Goal: Communication & Community: Answer question/provide support

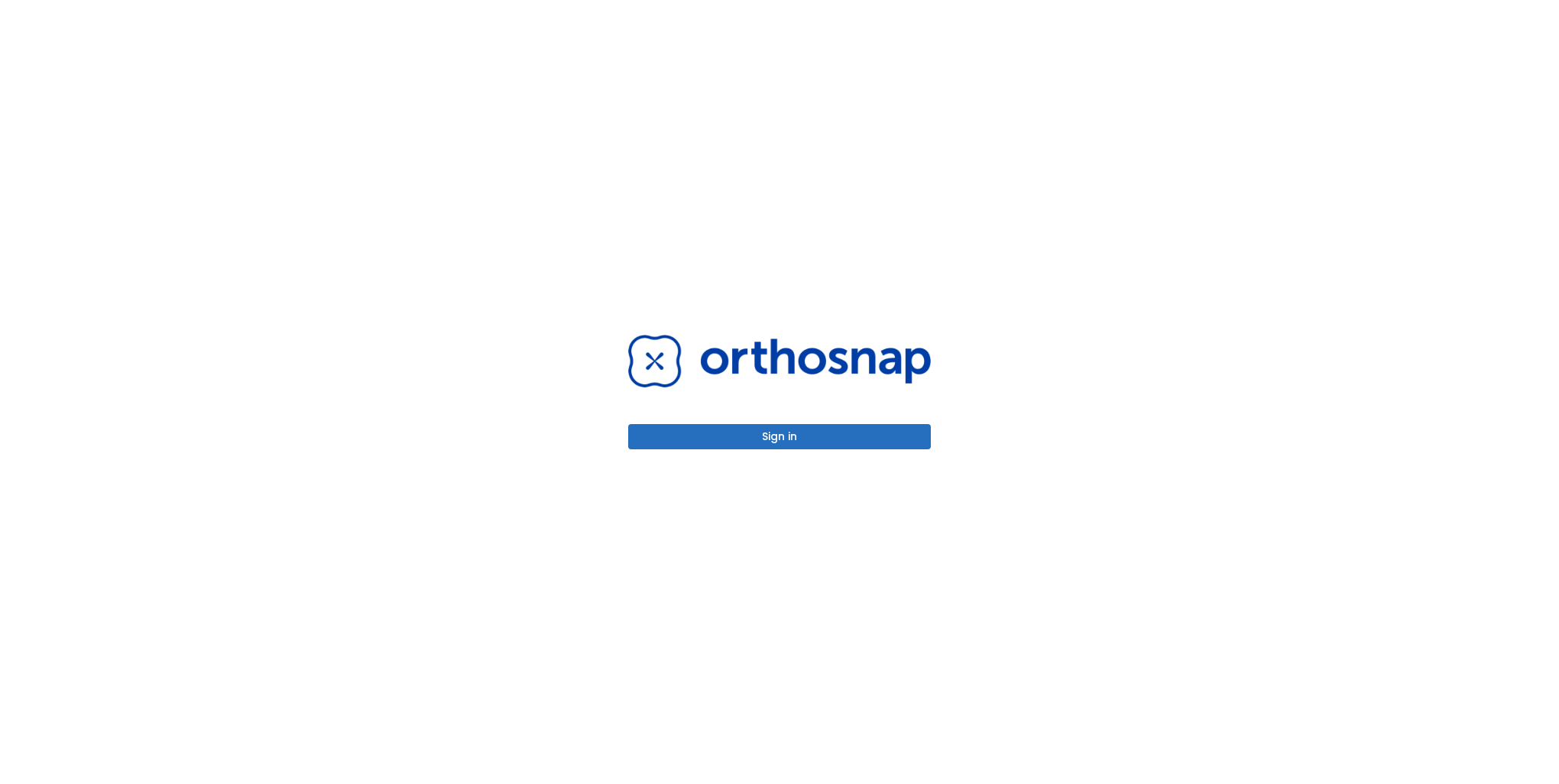
click at [856, 444] on button "Sign in" at bounding box center [780, 437] width 303 height 26
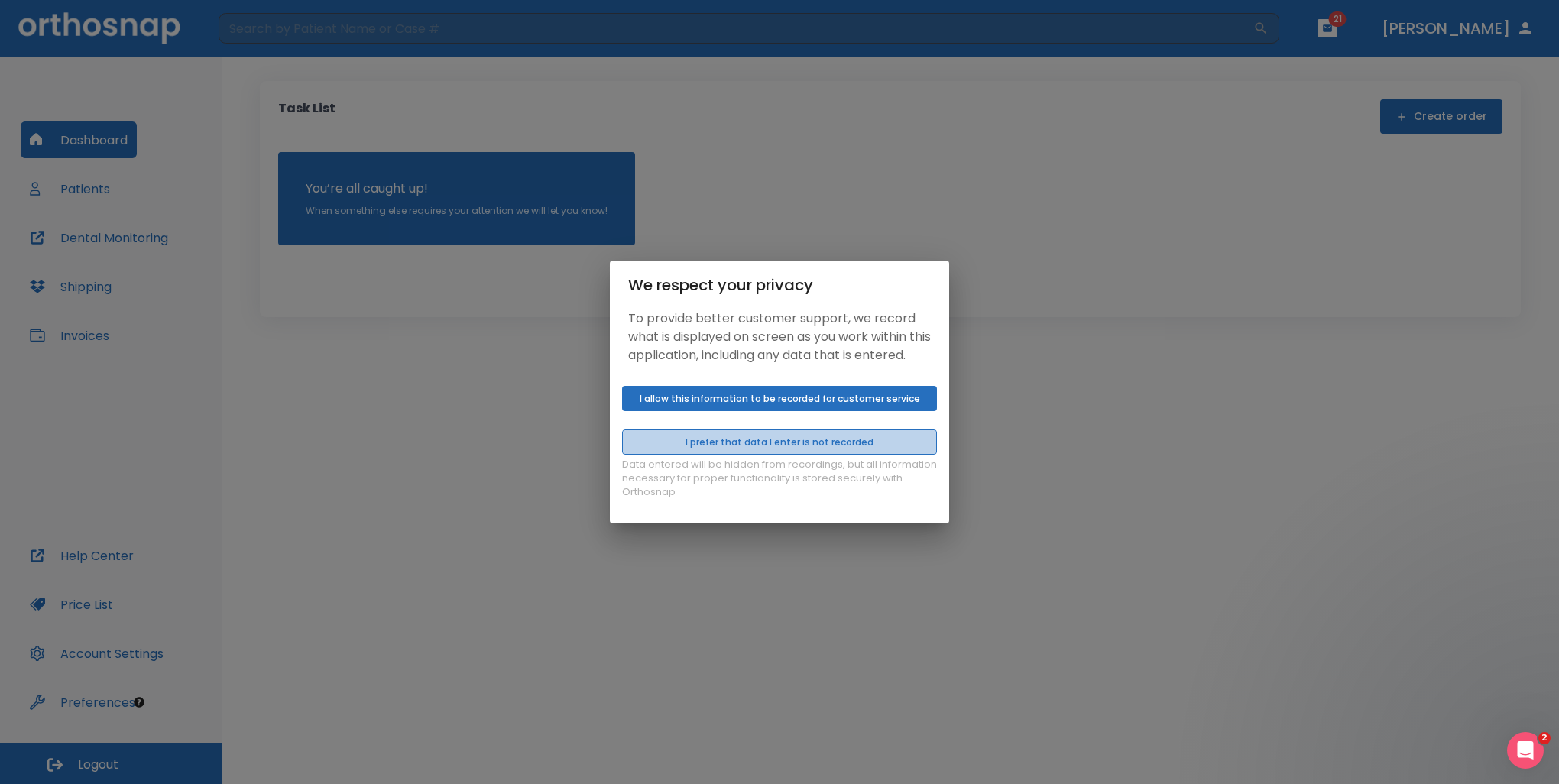
click at [769, 454] on button "I prefer that data I enter is not recorded" at bounding box center [779, 442] width 315 height 26
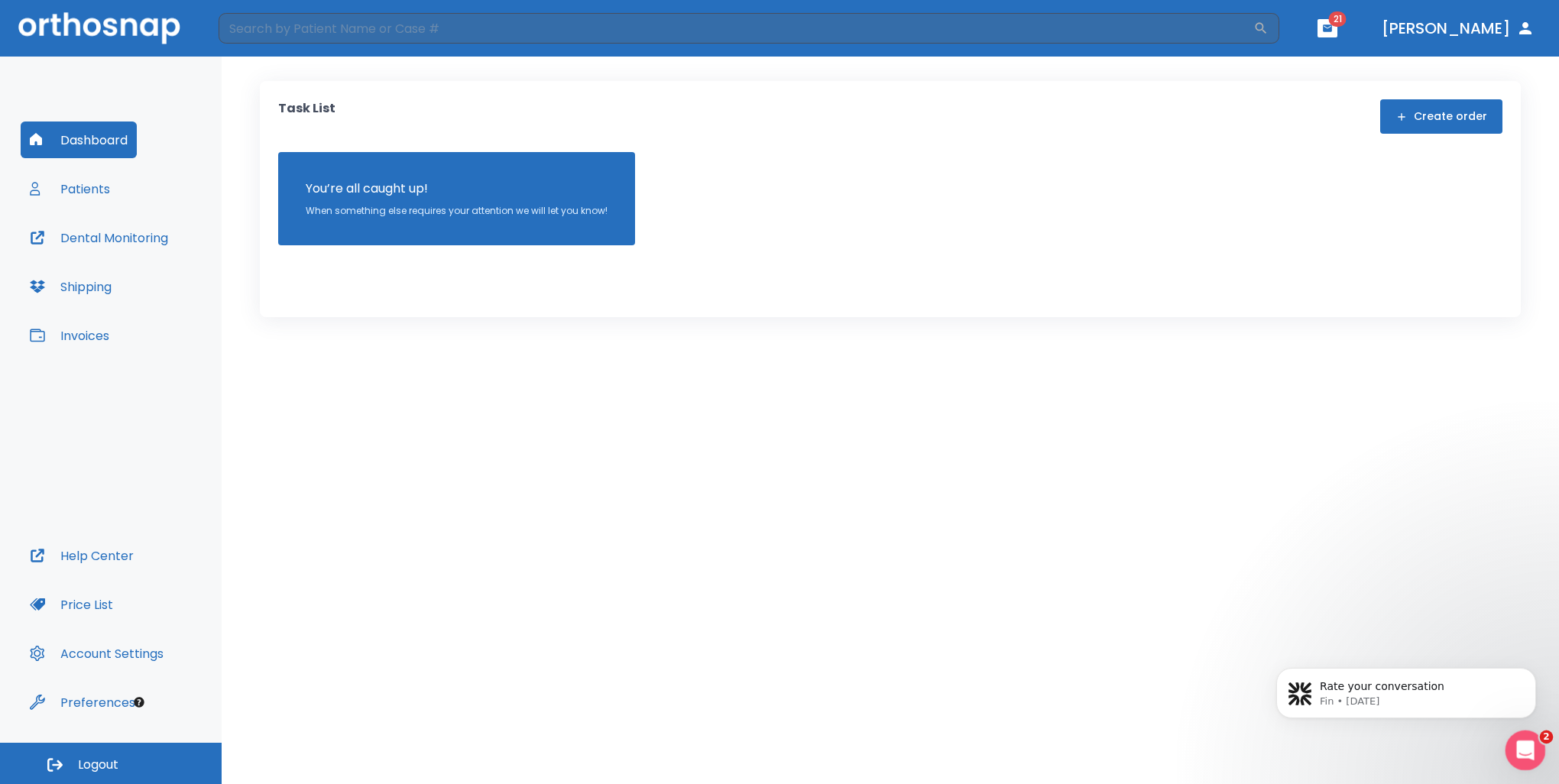
click at [1538, 755] on div "Open Intercom Messenger" at bounding box center [1522, 747] width 50 height 50
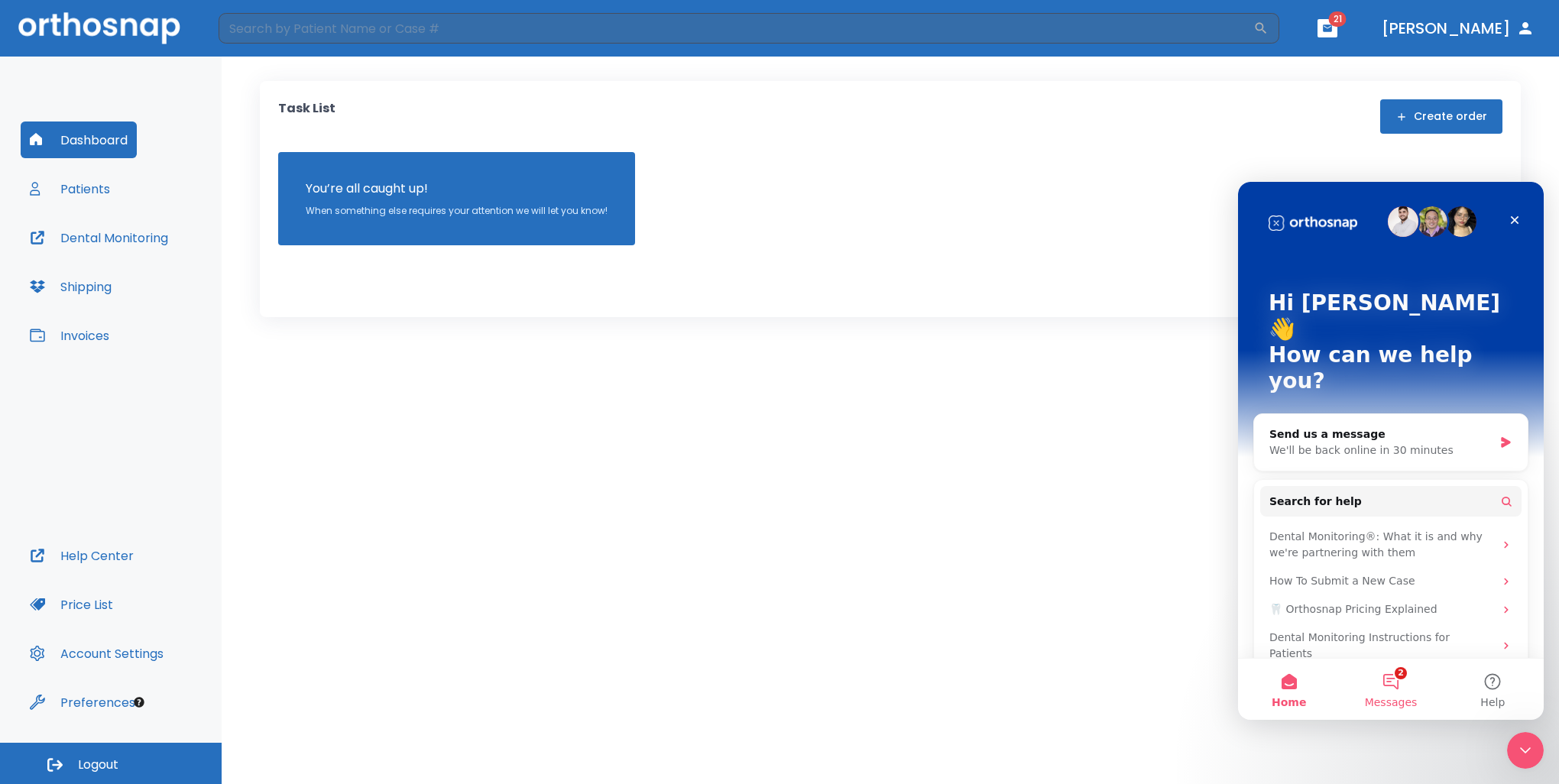
click at [1409, 691] on button "2 Messages" at bounding box center [1390, 689] width 102 height 61
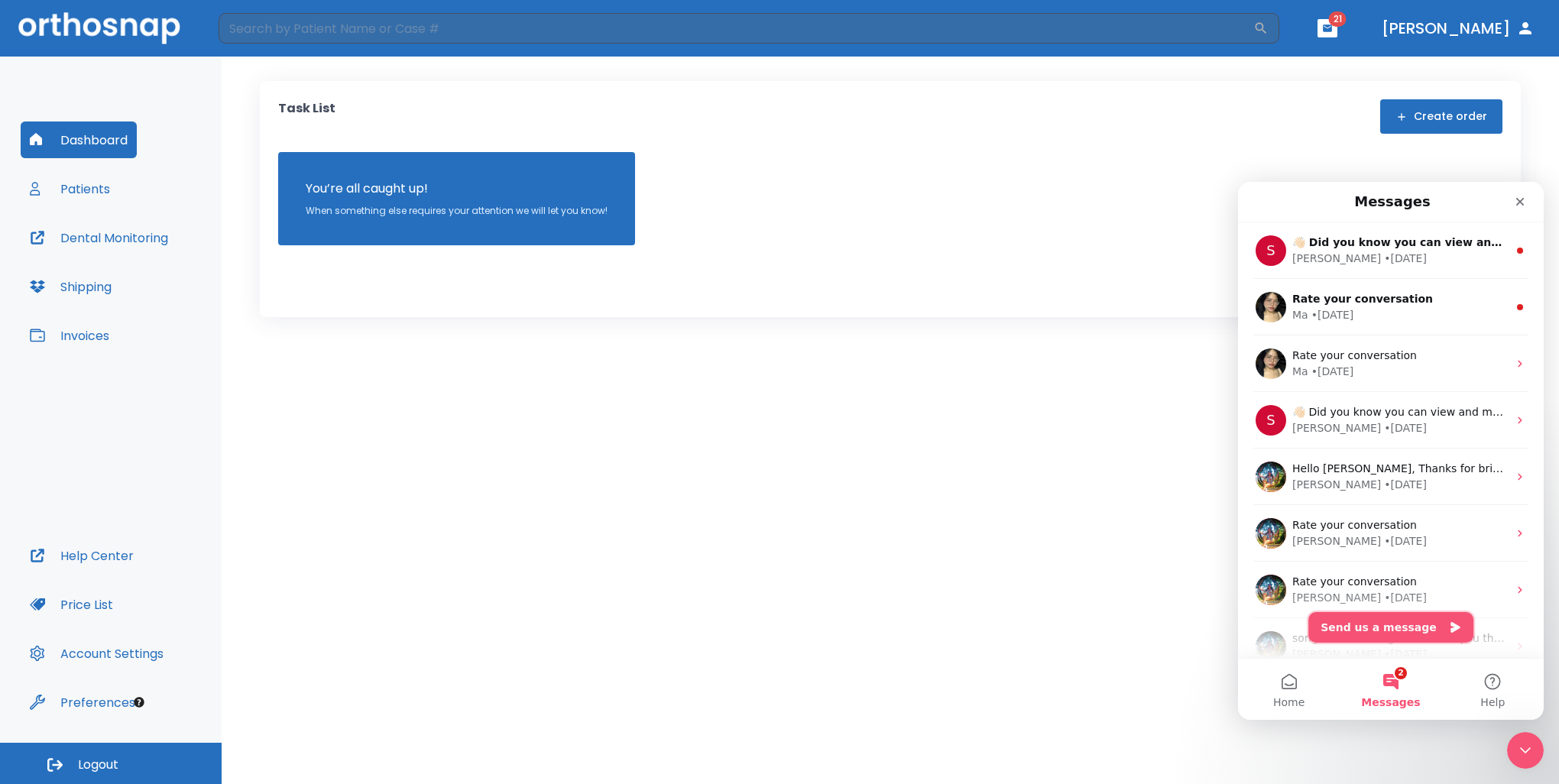
click at [1353, 634] on button "Send us a message" at bounding box center [1390, 627] width 165 height 30
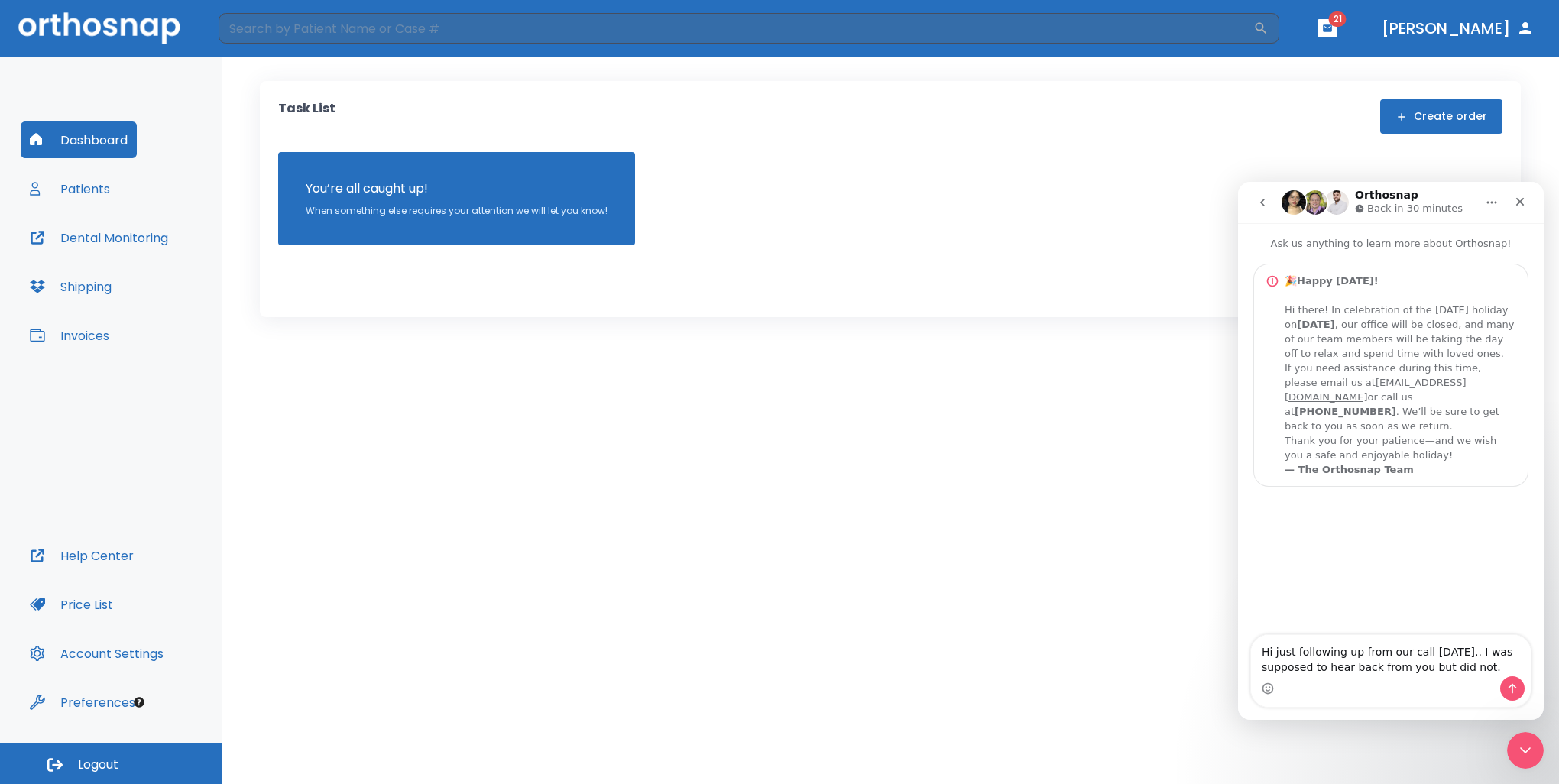
type textarea "Hi just following up from our call on Monday.. I was supposed to hear back from…"
click at [1505, 686] on button "Send a message…" at bounding box center [1512, 688] width 25 height 25
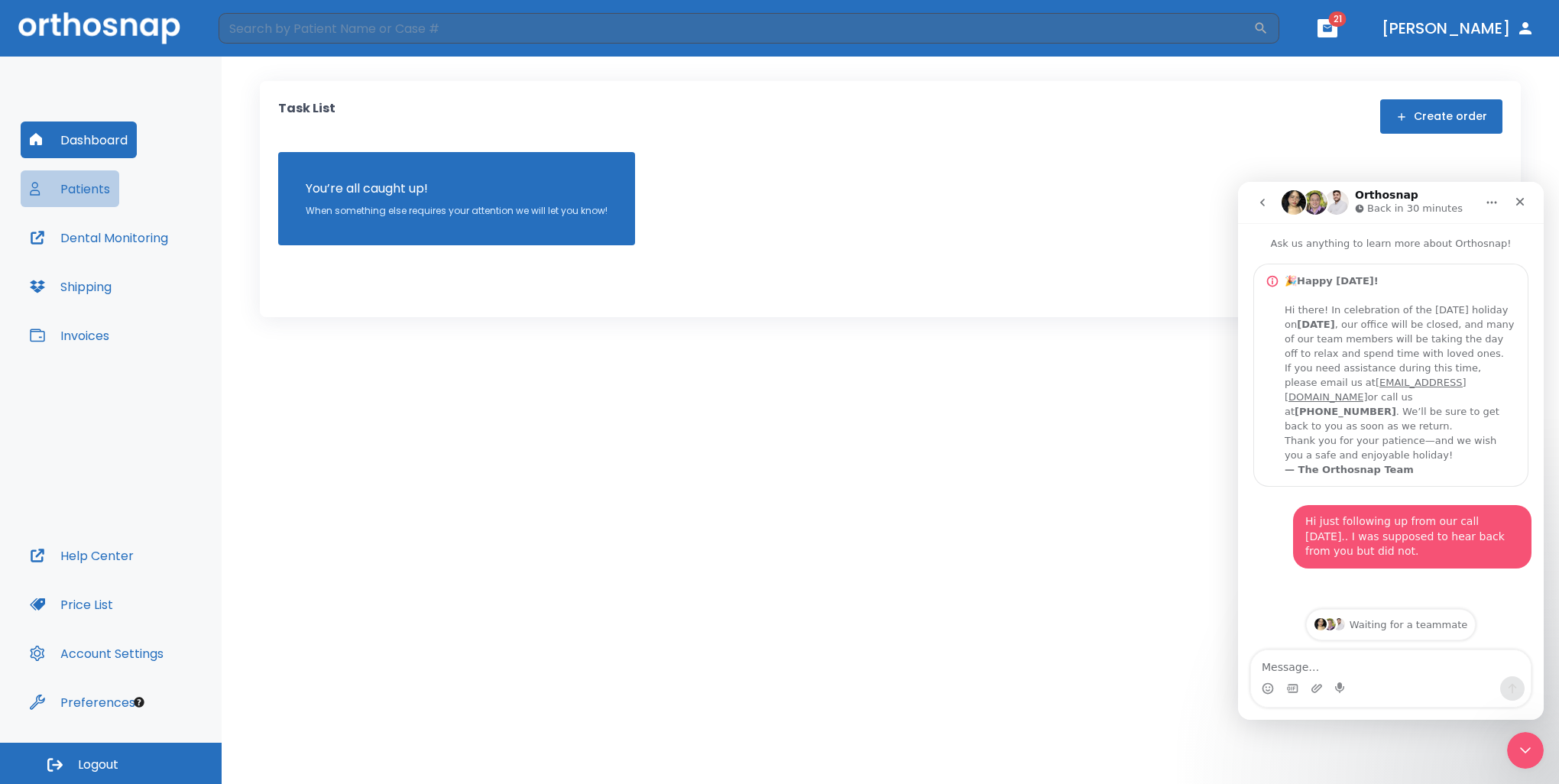
click at [78, 195] on button "Patients" at bounding box center [70, 189] width 98 height 37
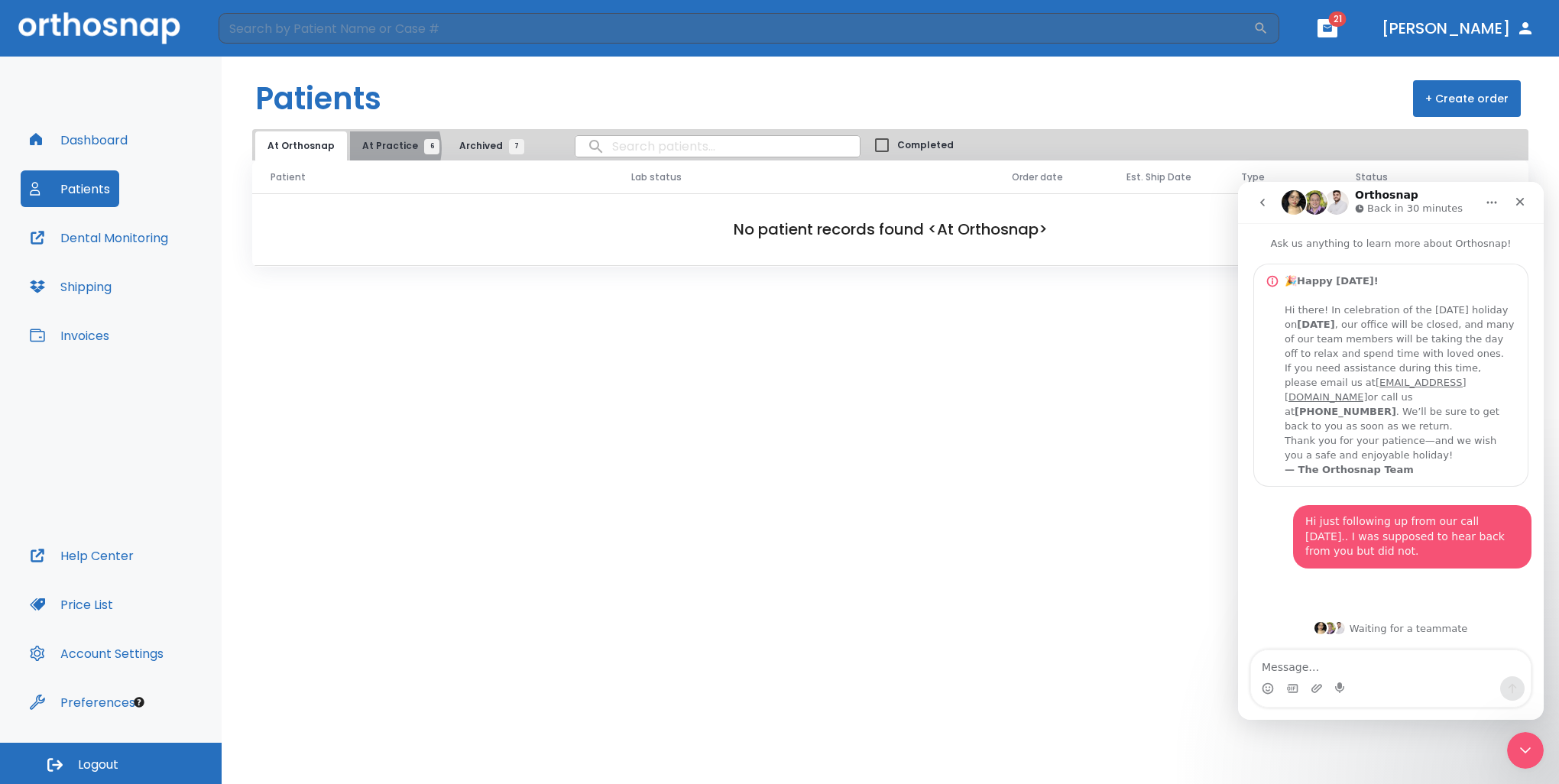
click at [373, 148] on span "At Practice 6" at bounding box center [397, 146] width 70 height 14
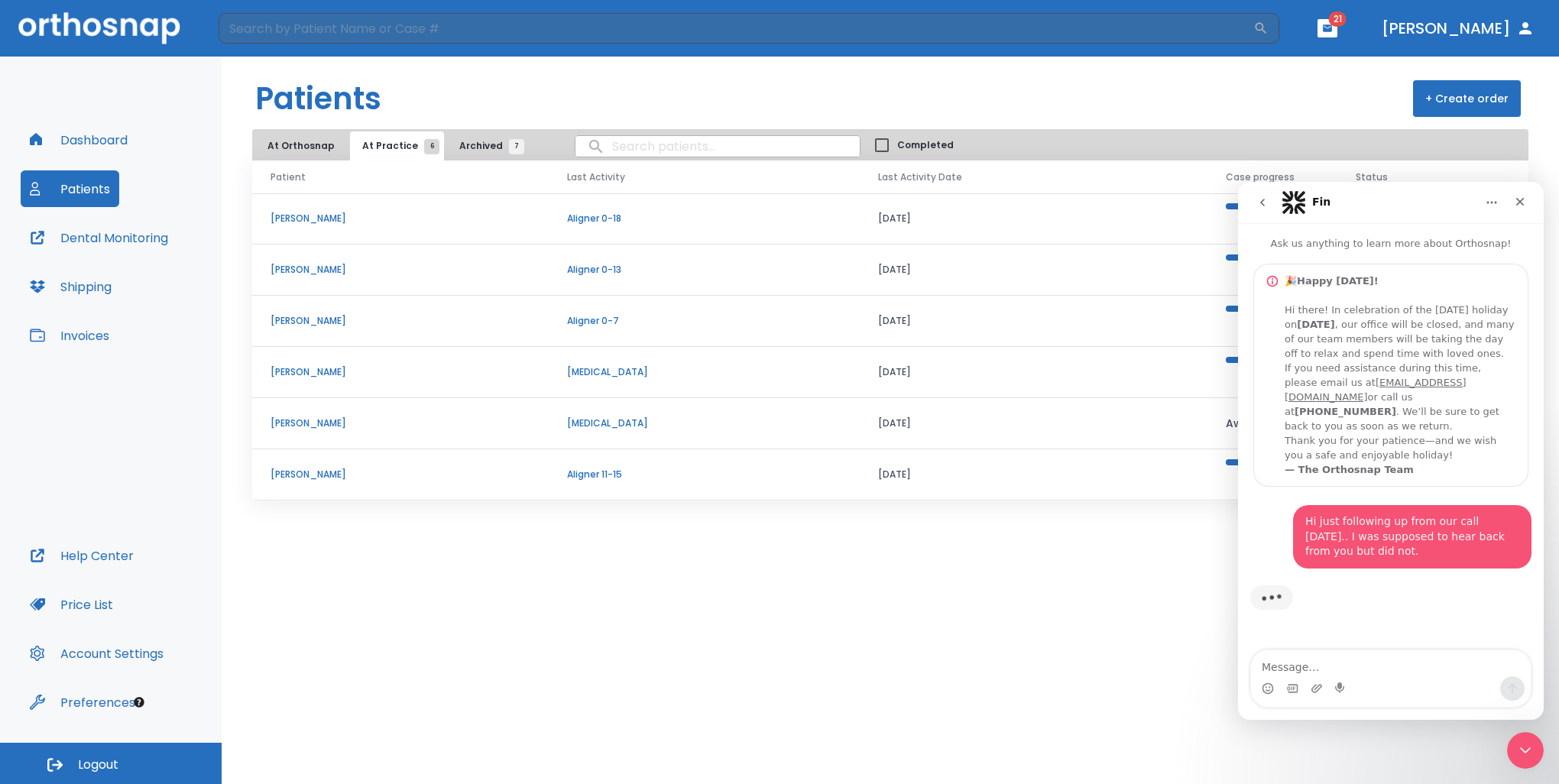
click at [307, 474] on p "Sara Paredes" at bounding box center [400, 474] width 260 height 14
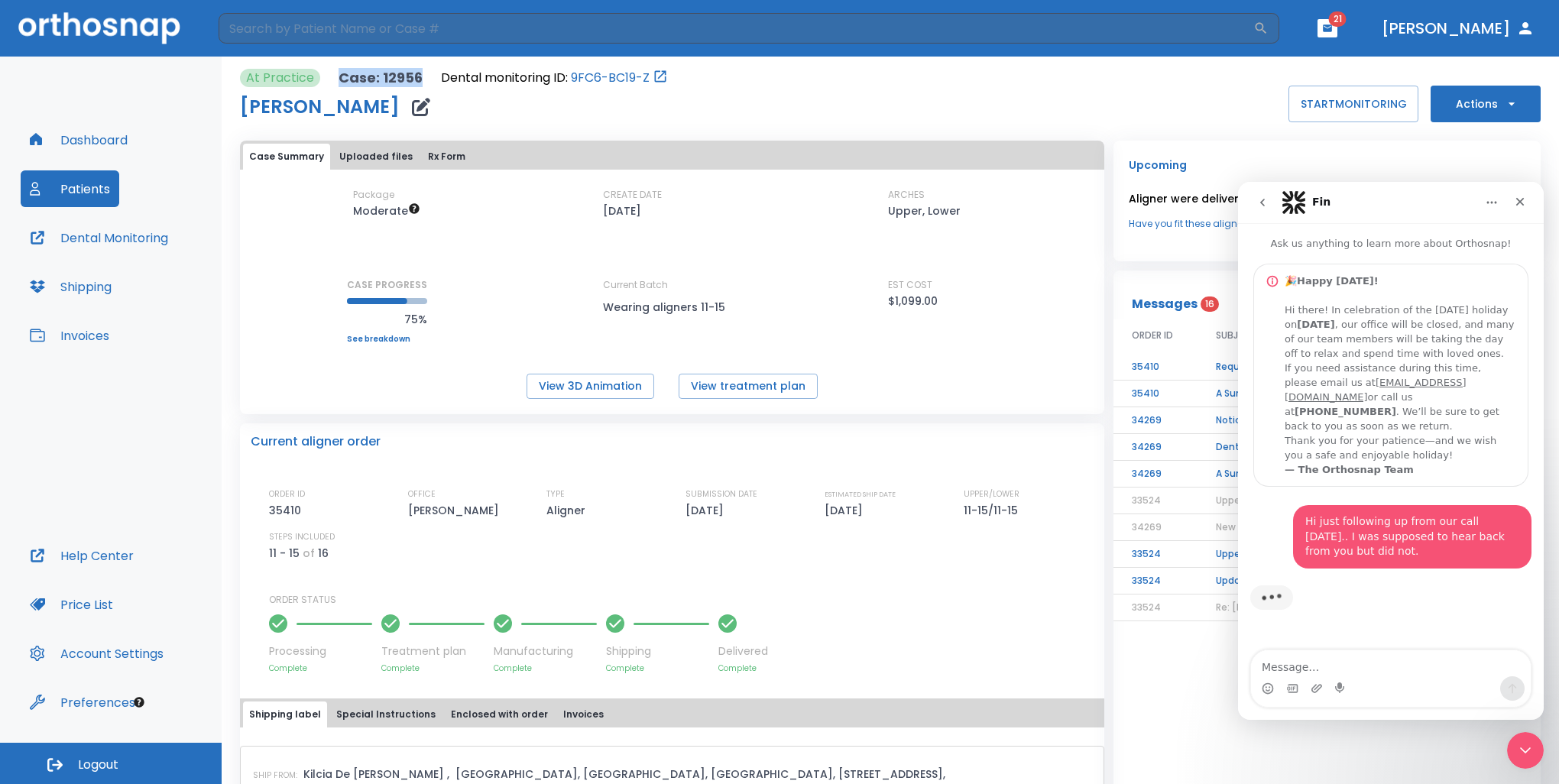
drag, startPoint x: 339, startPoint y: 78, endPoint x: 414, endPoint y: 75, distance: 75.1
click at [414, 75] on p "Case: 12956" at bounding box center [380, 78] width 84 height 18
drag, startPoint x: 414, startPoint y: 75, endPoint x: 403, endPoint y: 80, distance: 12.1
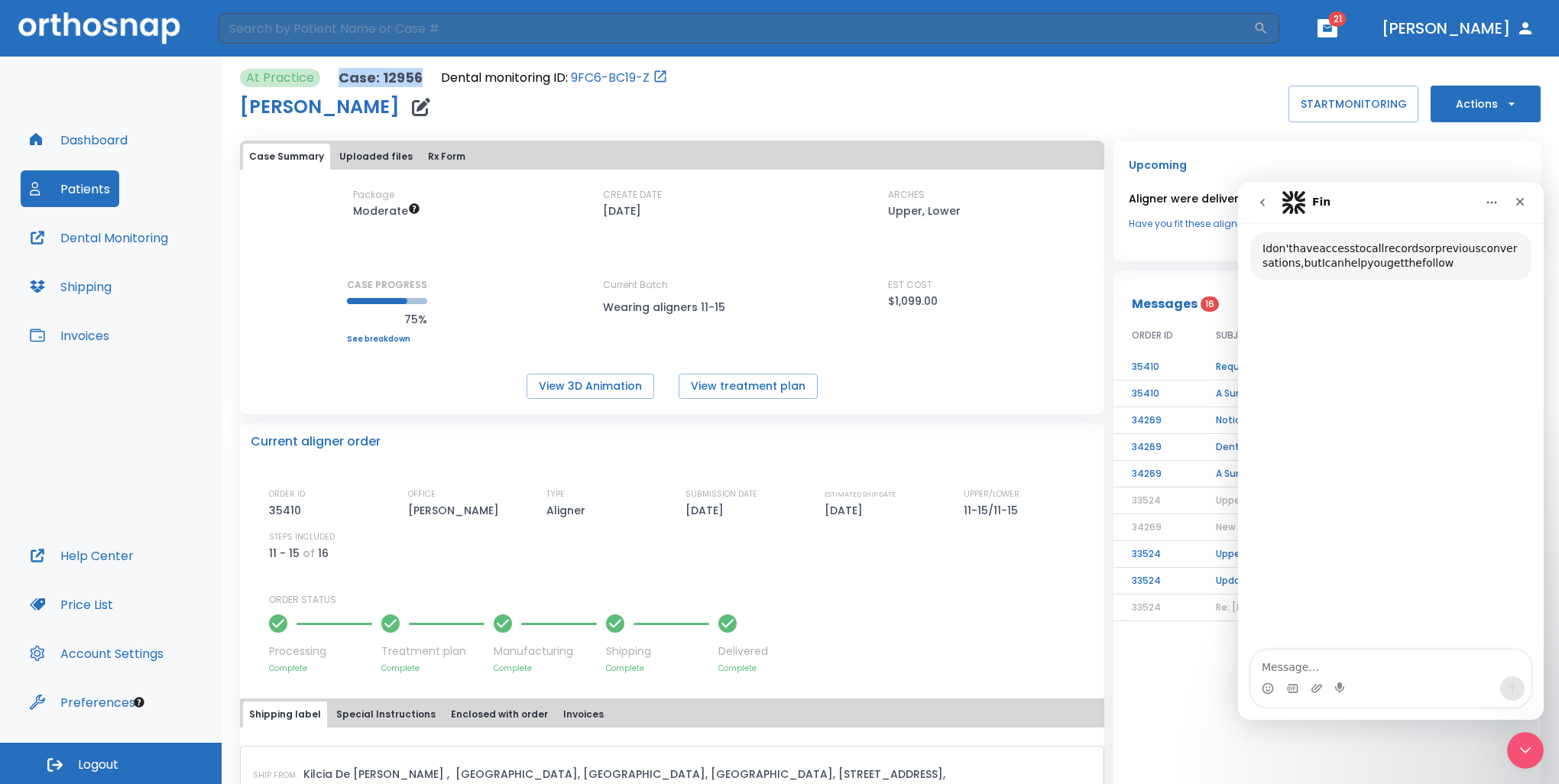
scroll to position [360, 0]
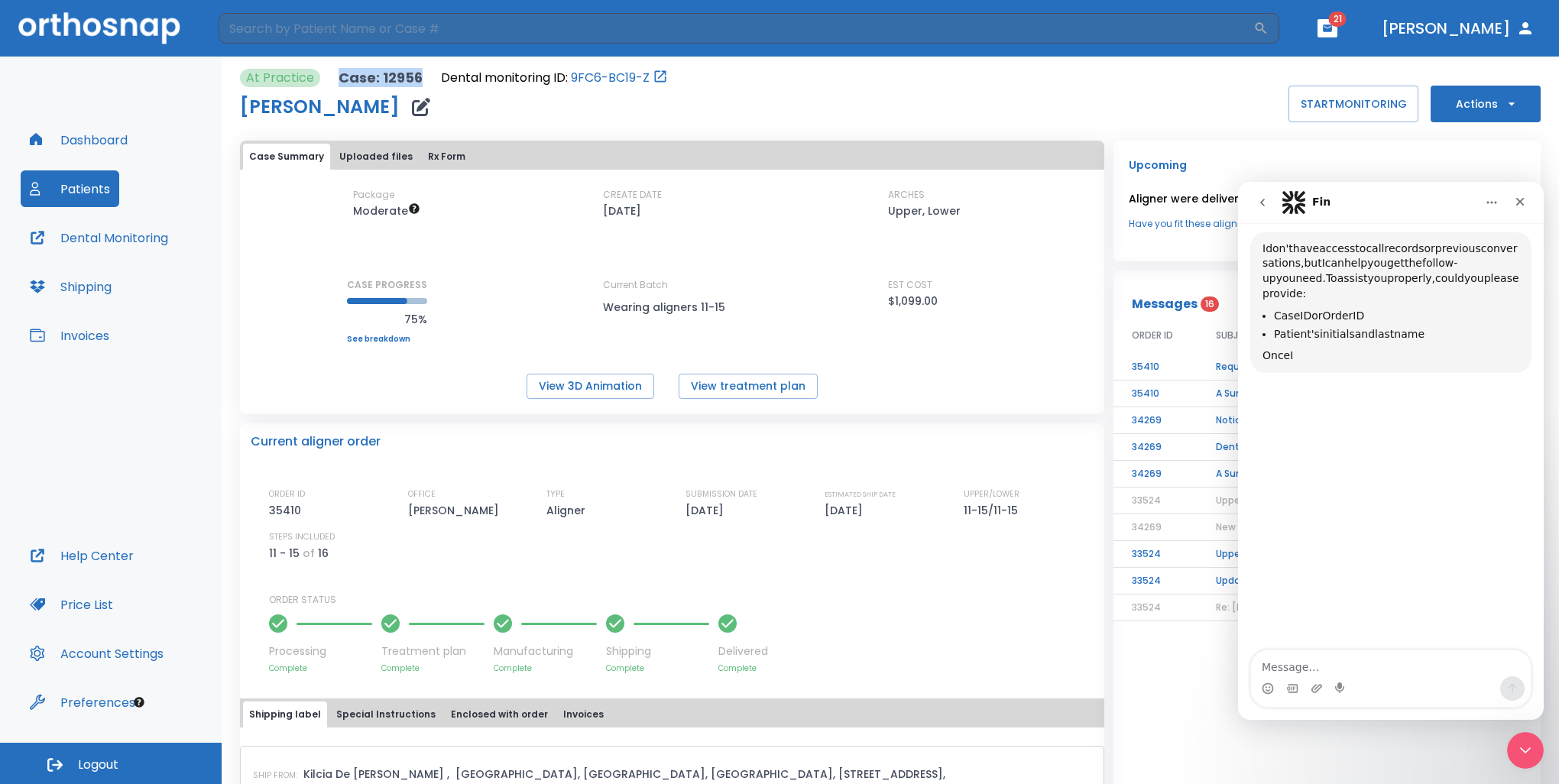
copy p "Case: 12956"
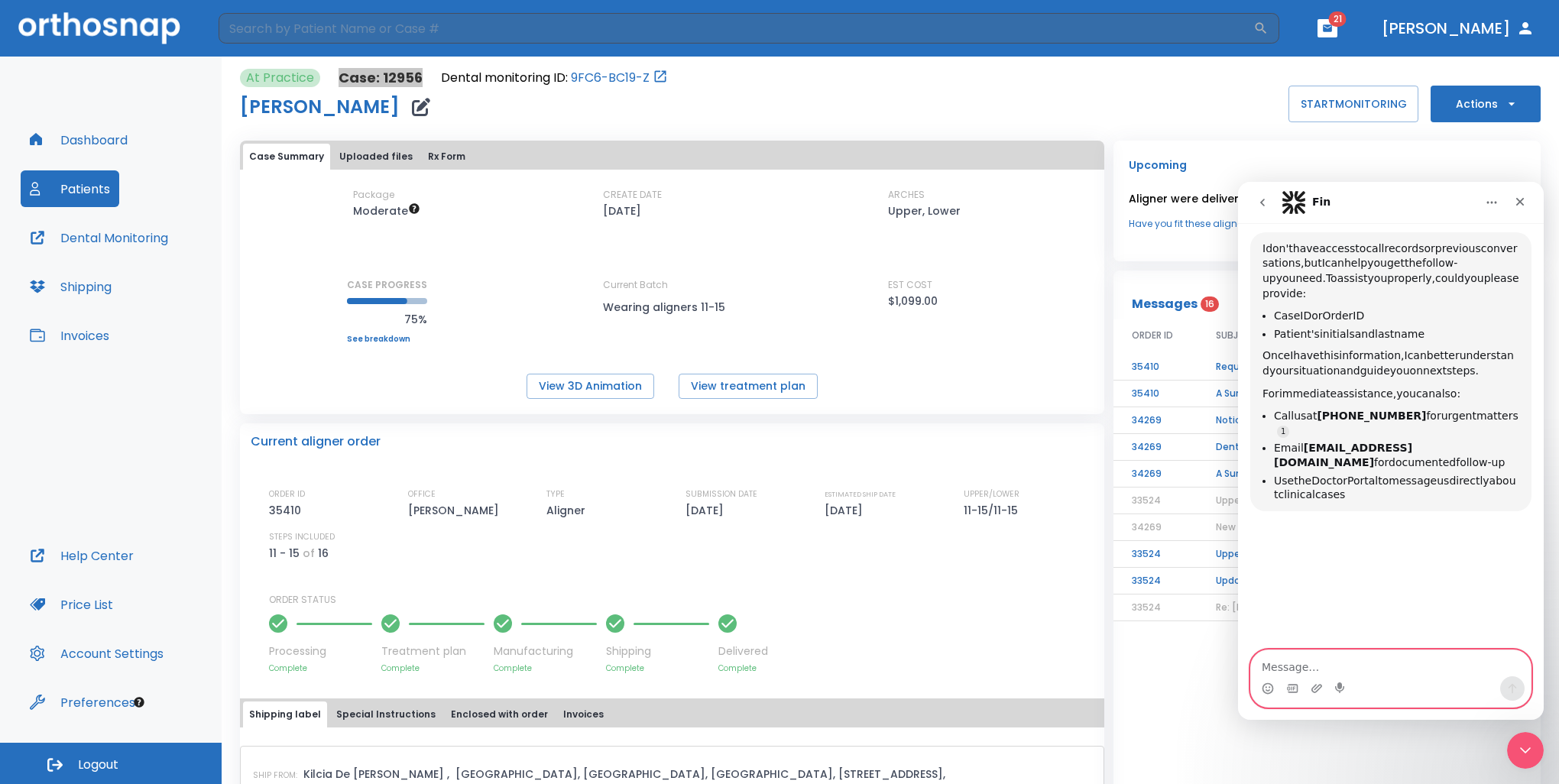
click at [1356, 670] on textarea "Message…" at bounding box center [1390, 662] width 279 height 26
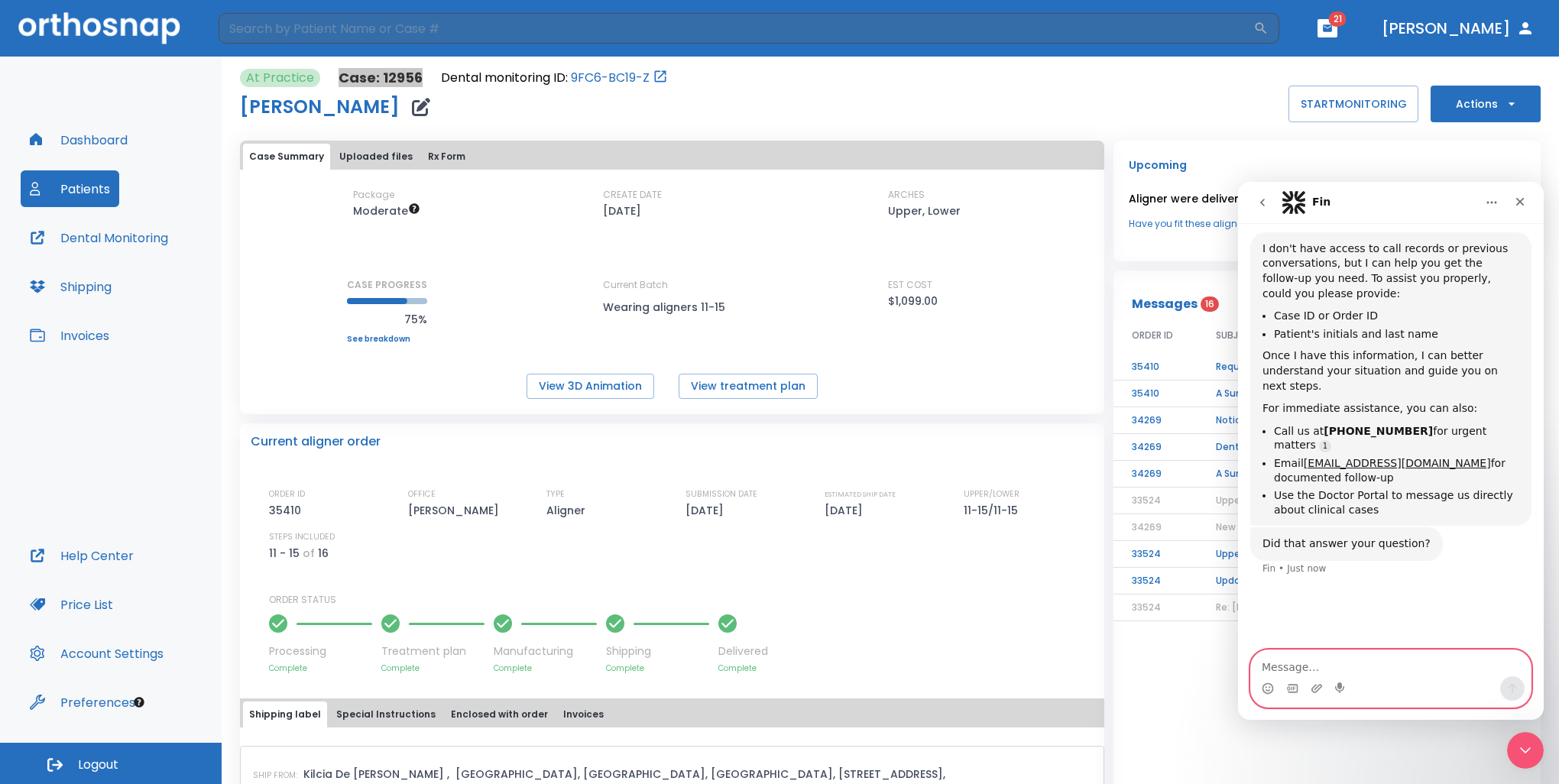
paste textarea "Case: 12956"
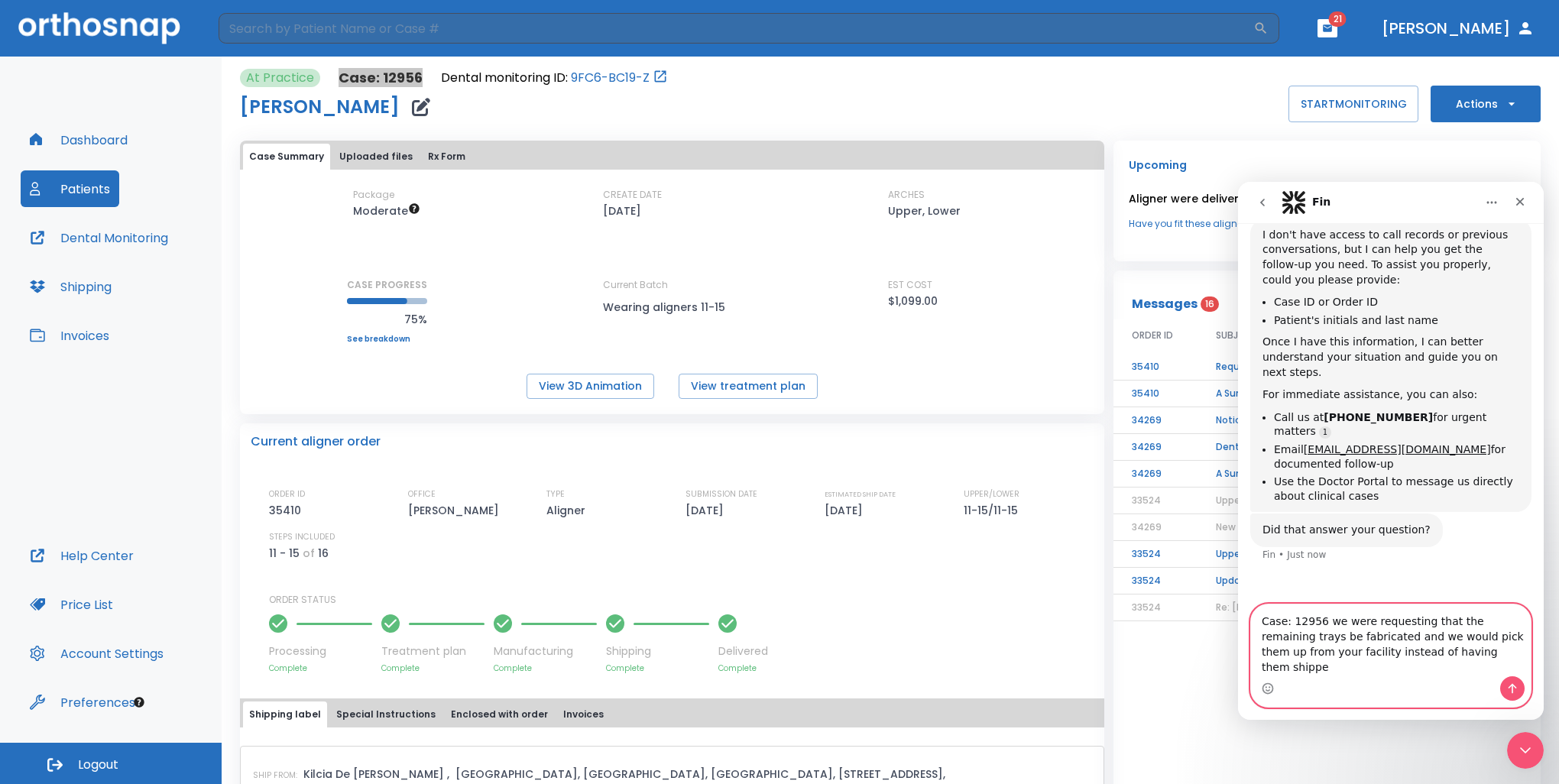
type textarea "Case: 12956 we were requesting that the remaining trays be fabricated and we wo…"
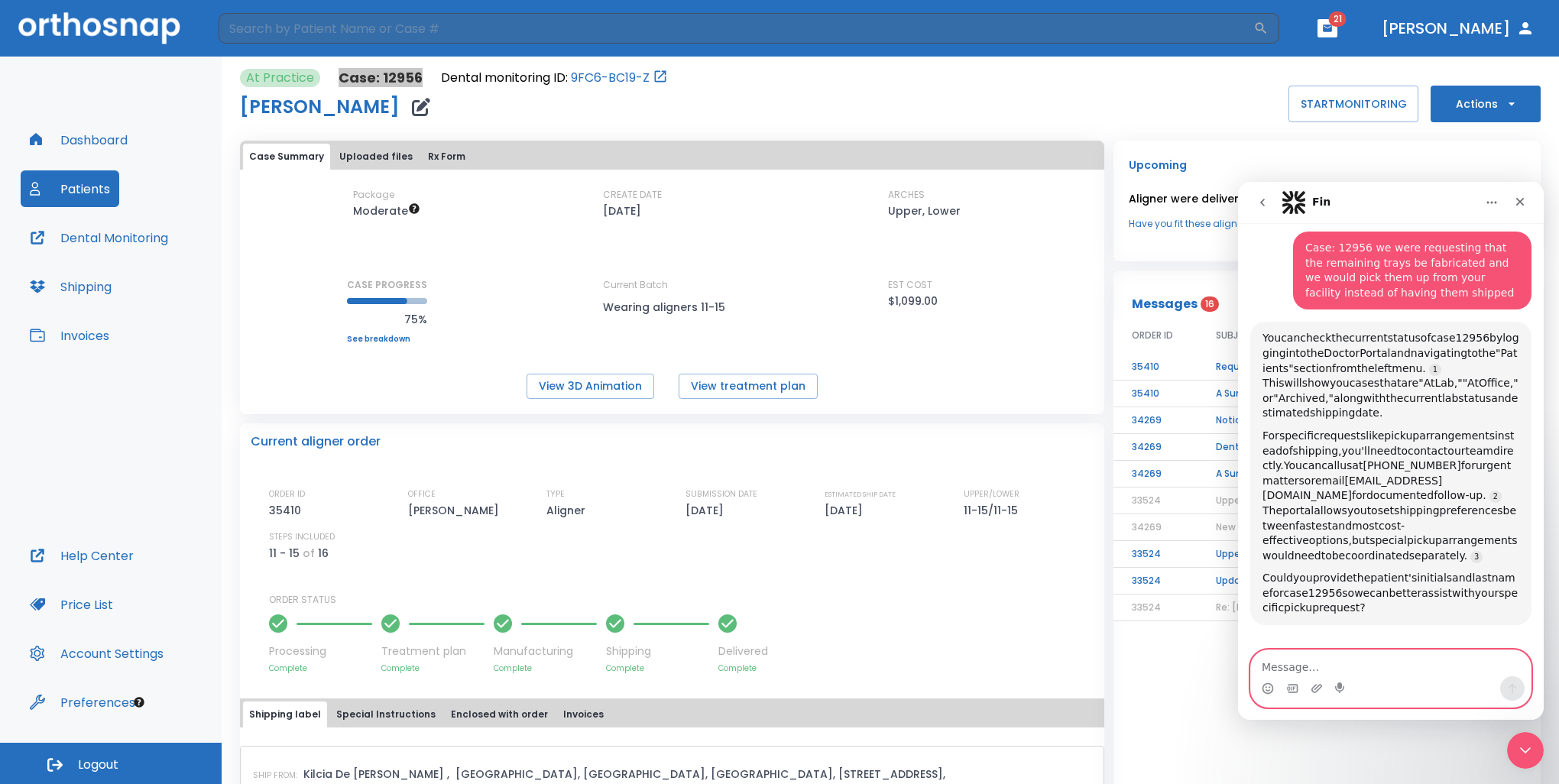
scroll to position [2, 0]
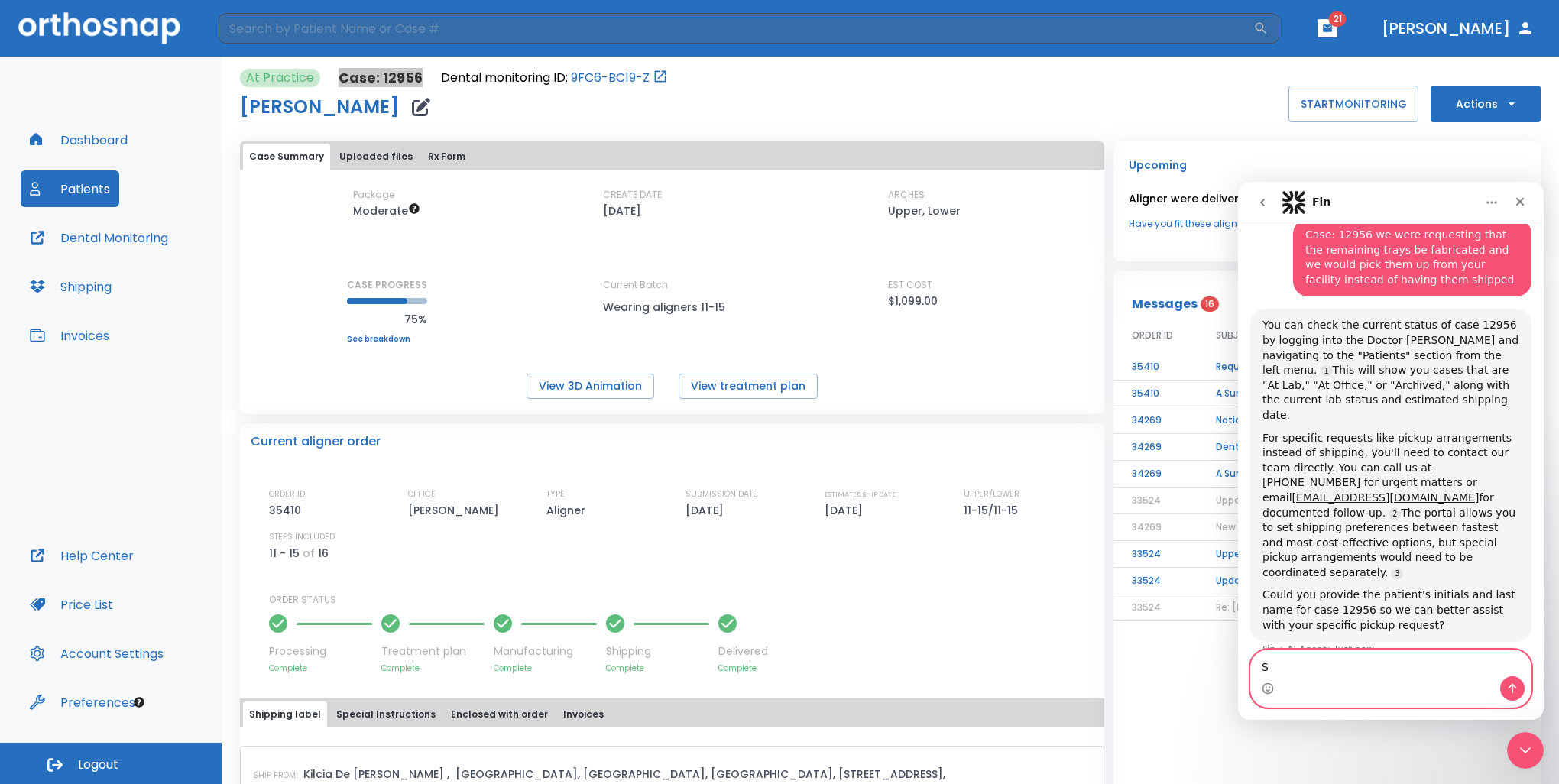
type textarea "SP"
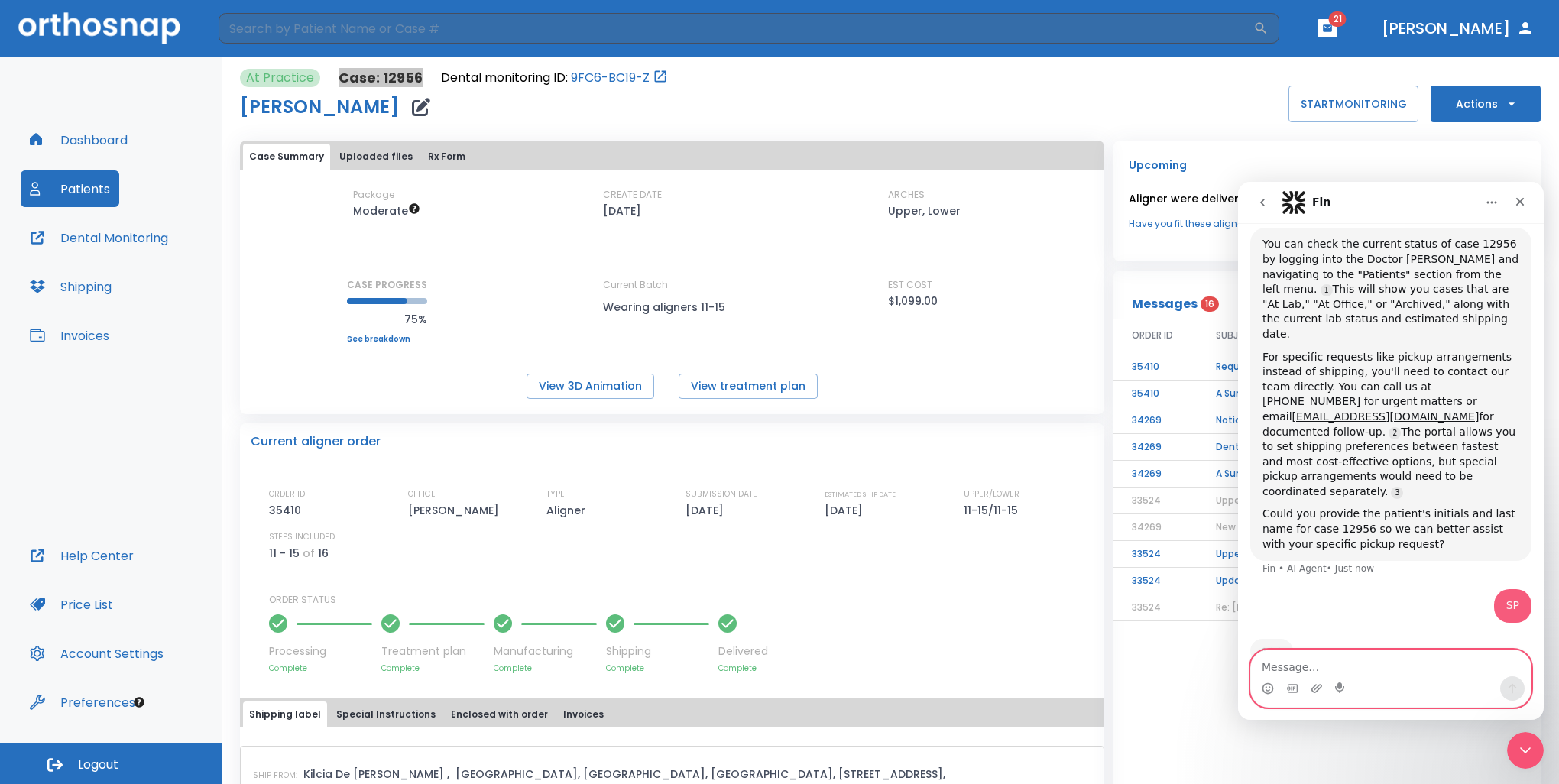
scroll to position [791, 0]
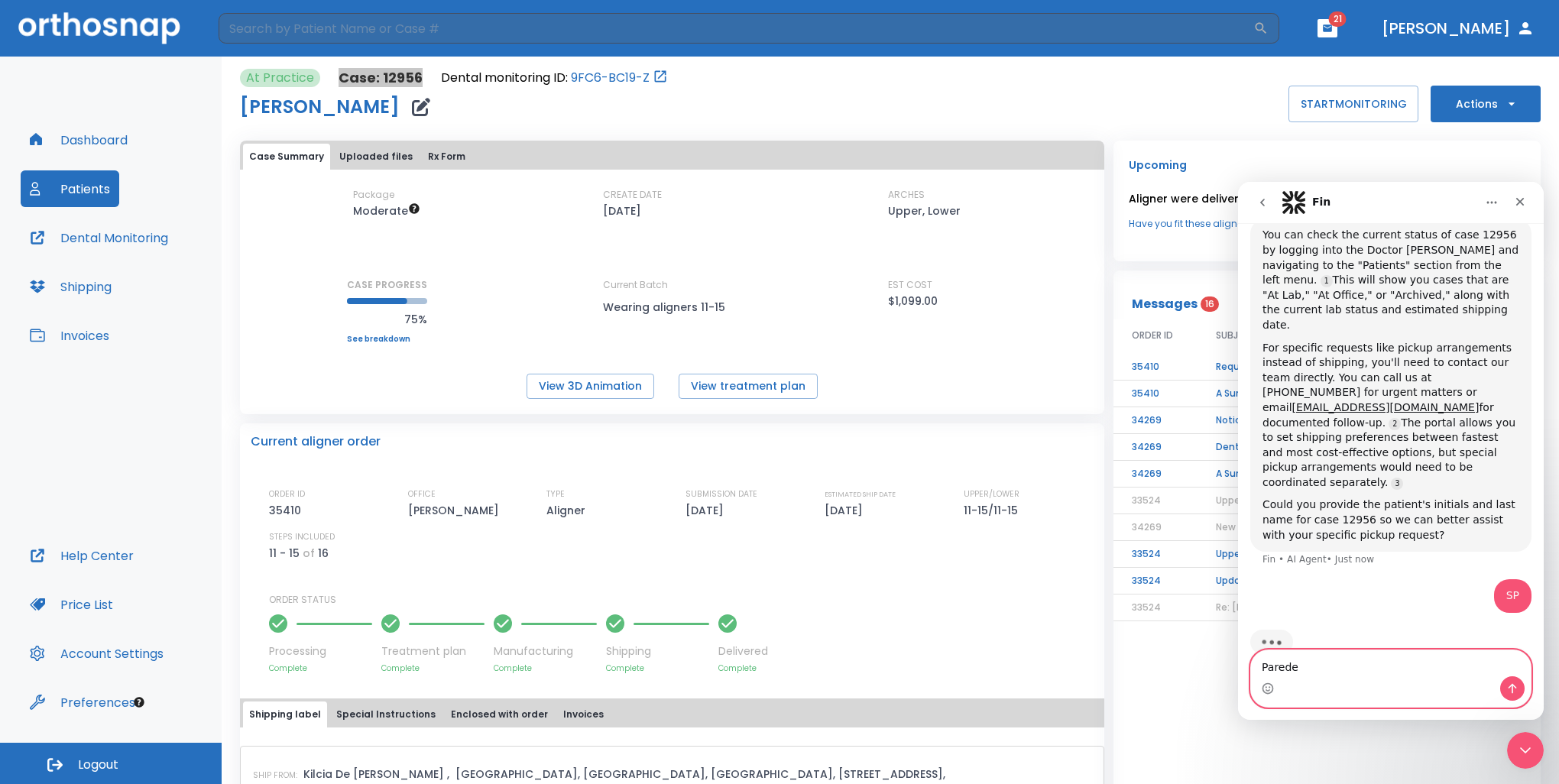
type textarea "Paredes"
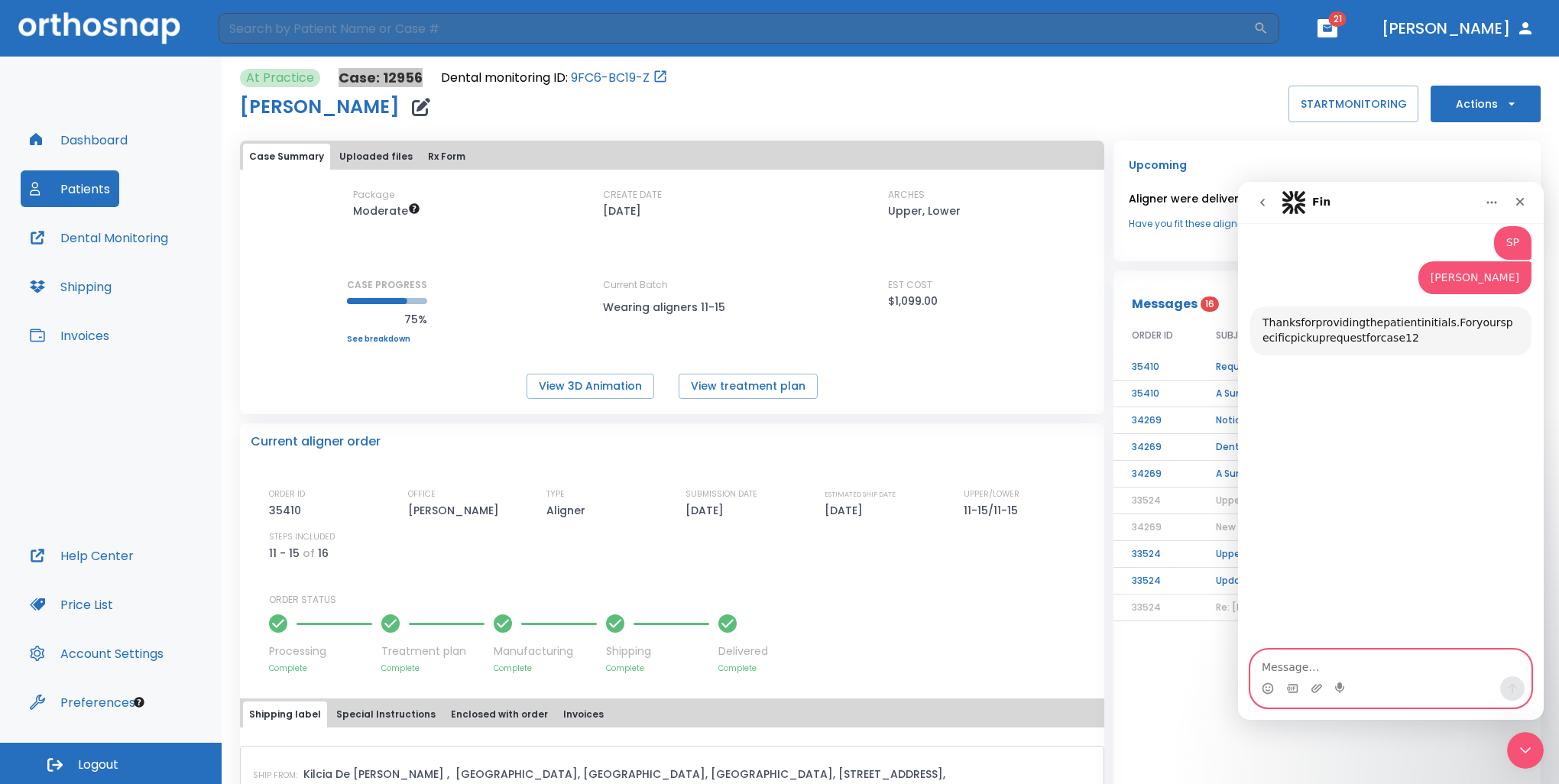
scroll to position [1142, 0]
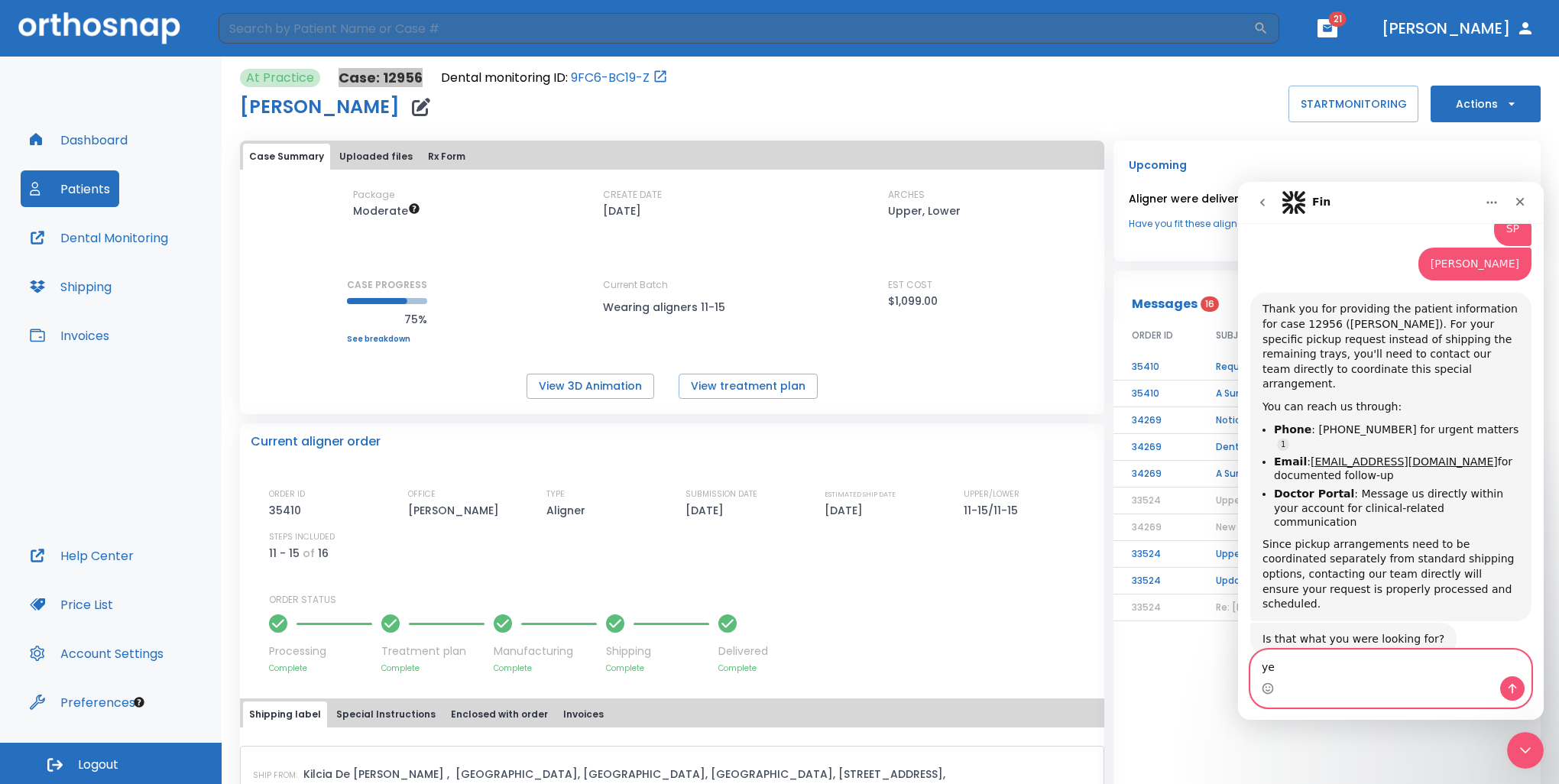
type textarea "yes"
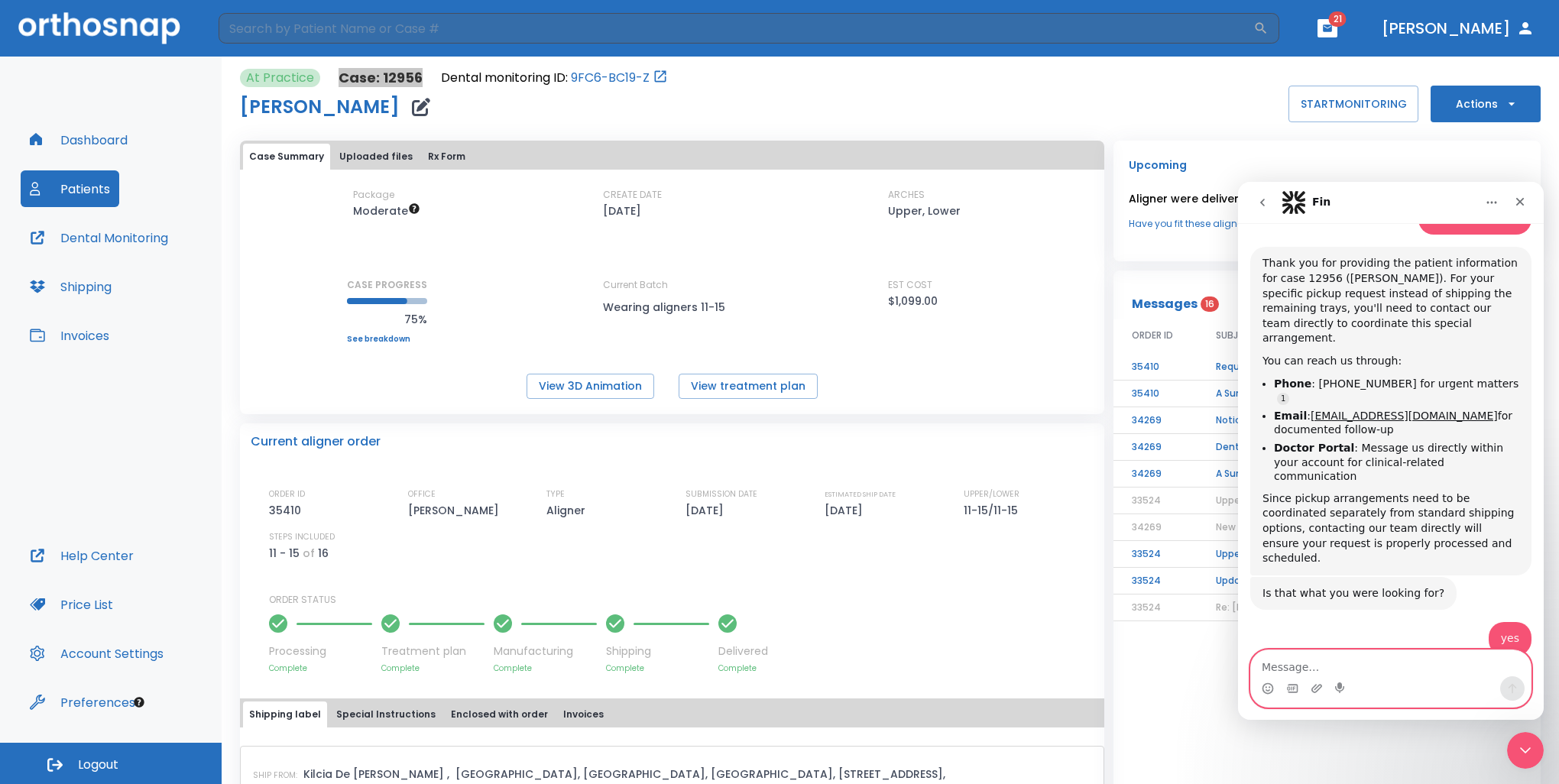
scroll to position [1214, 0]
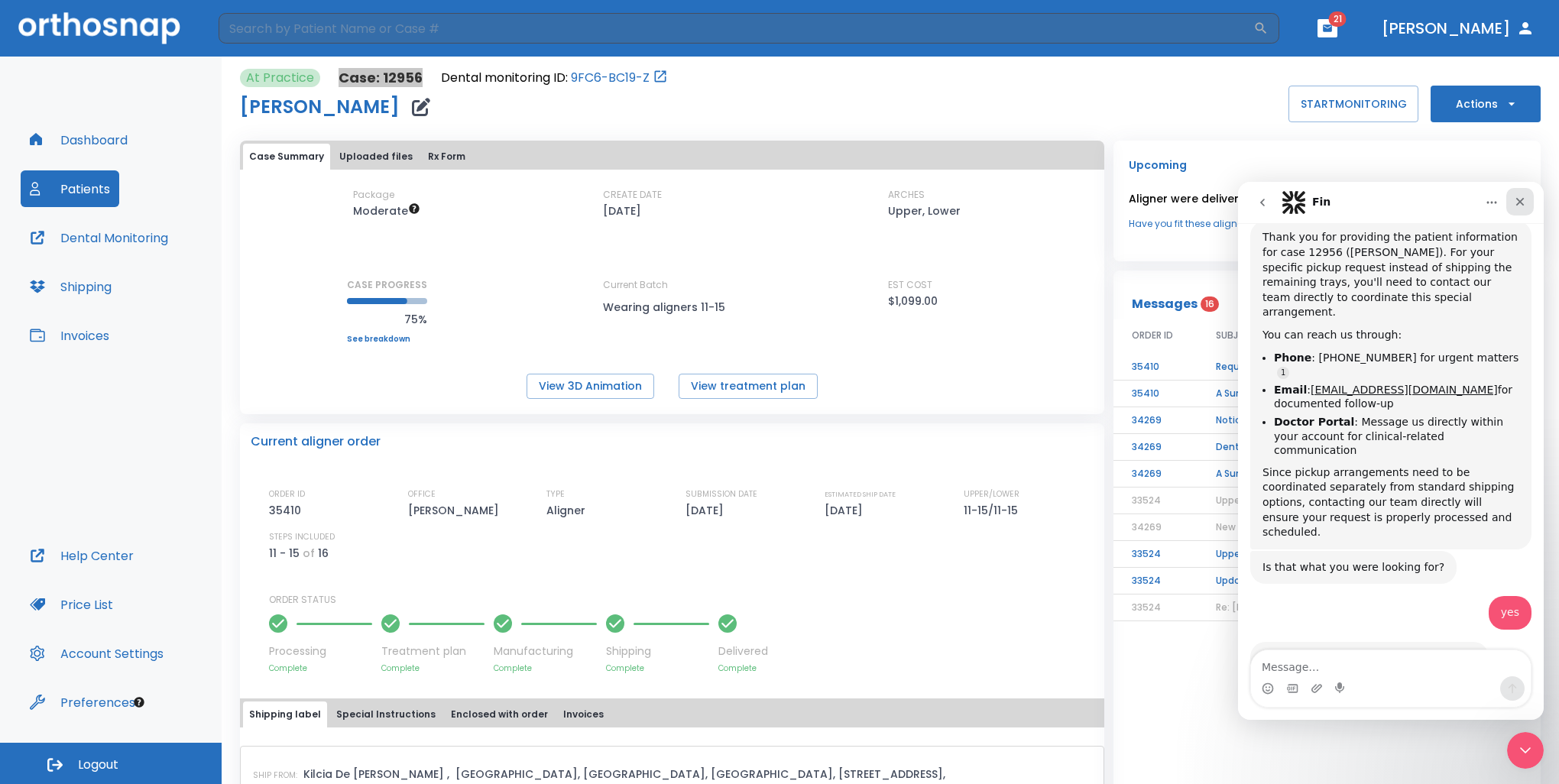
click at [1521, 202] on icon "Close" at bounding box center [1519, 201] width 12 height 12
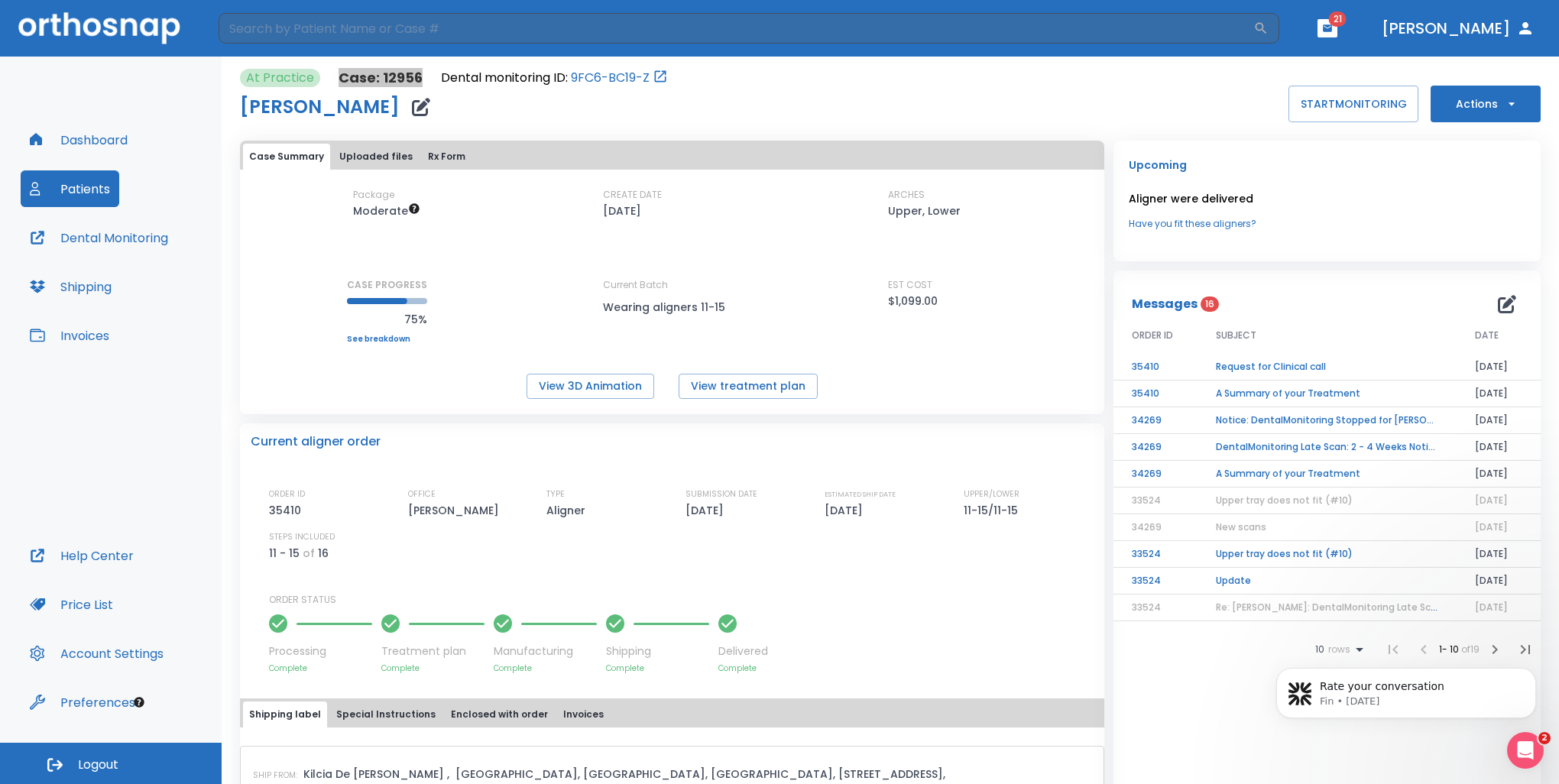
scroll to position [0, 0]
